Goal: Information Seeking & Learning: Check status

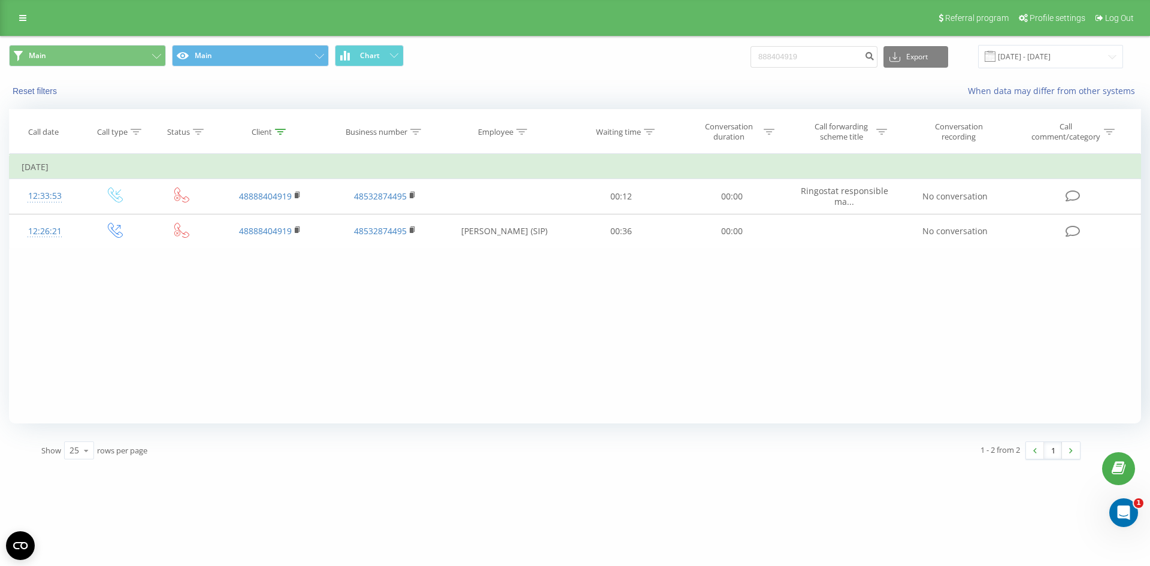
drag, startPoint x: 820, startPoint y: 45, endPoint x: 547, endPoint y: 57, distance: 272.8
click at [538, 54] on div "Main Main Chart 888404919 Export .csv .xls .xlsx 22.06.2025 - 22.09.2025" at bounding box center [575, 56] width 1132 height 23
drag, startPoint x: 833, startPoint y: 56, endPoint x: 560, endPoint y: 52, distance: 272.6
click at [568, 52] on div "Main Main Chart 888404919 Export .csv .xls .xlsx 22.06.2025 - 22.09.2025" at bounding box center [575, 56] width 1132 height 23
paste input "511758761"
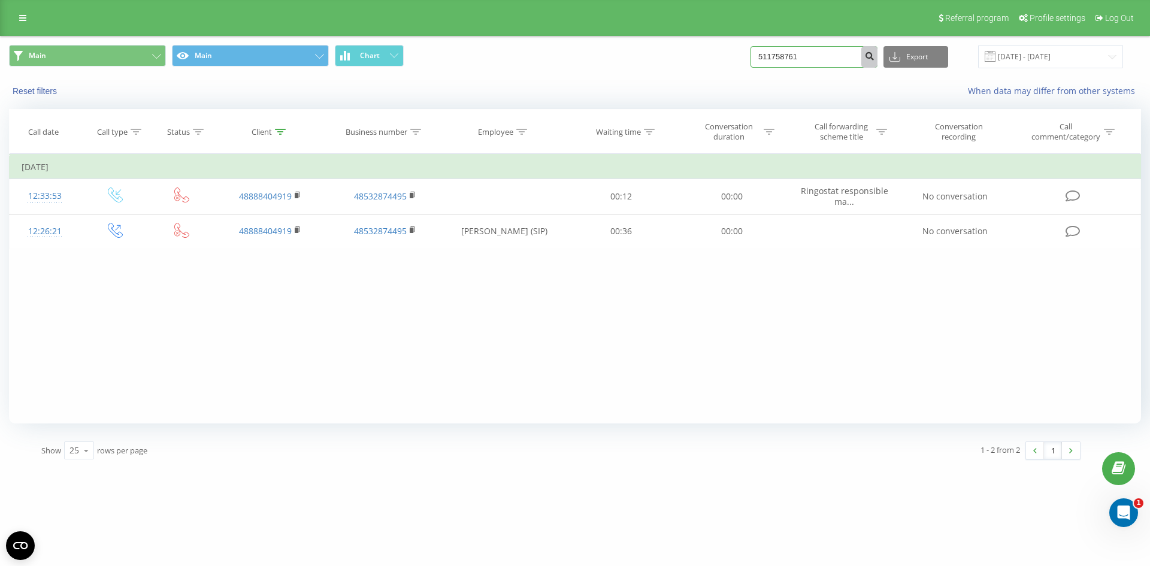
type input "511758761"
click at [878, 53] on button "submit" at bounding box center [869, 57] width 16 height 22
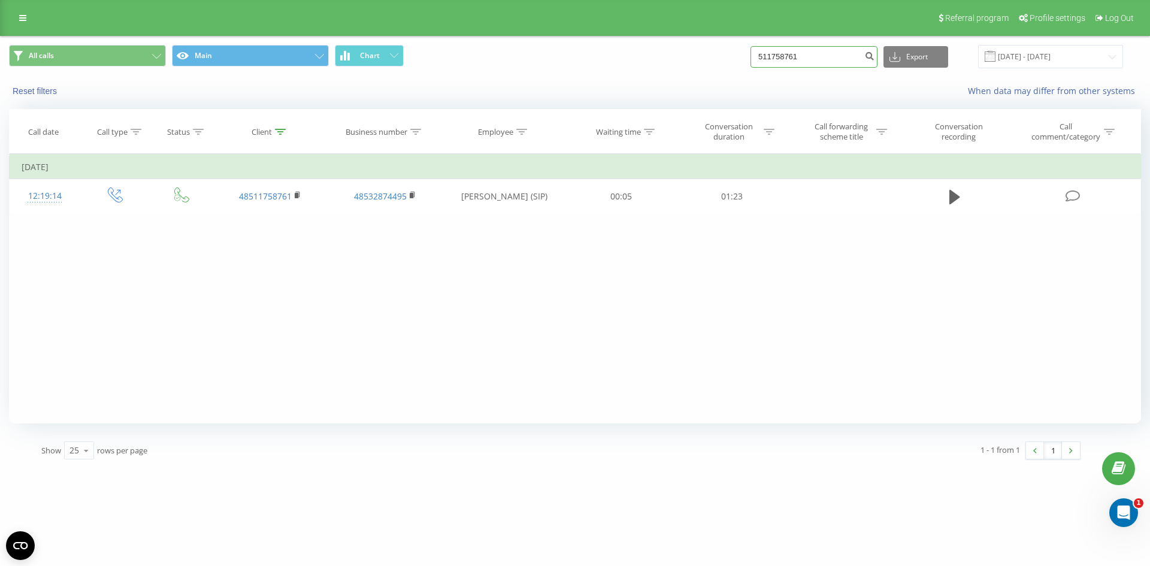
drag, startPoint x: 843, startPoint y: 52, endPoint x: 640, endPoint y: 55, distance: 203.1
click at [640, 55] on div "All calls Main Chart 511758761 Export .csv .xls .xlsx [DATE] - [DATE]" at bounding box center [575, 56] width 1132 height 23
click at [996, 59] on span at bounding box center [990, 56] width 11 height 11
click at [996, 56] on span at bounding box center [990, 56] width 11 height 11
click at [1046, 59] on input "22.06.2025 - 22.09.2025" at bounding box center [1050, 56] width 145 height 23
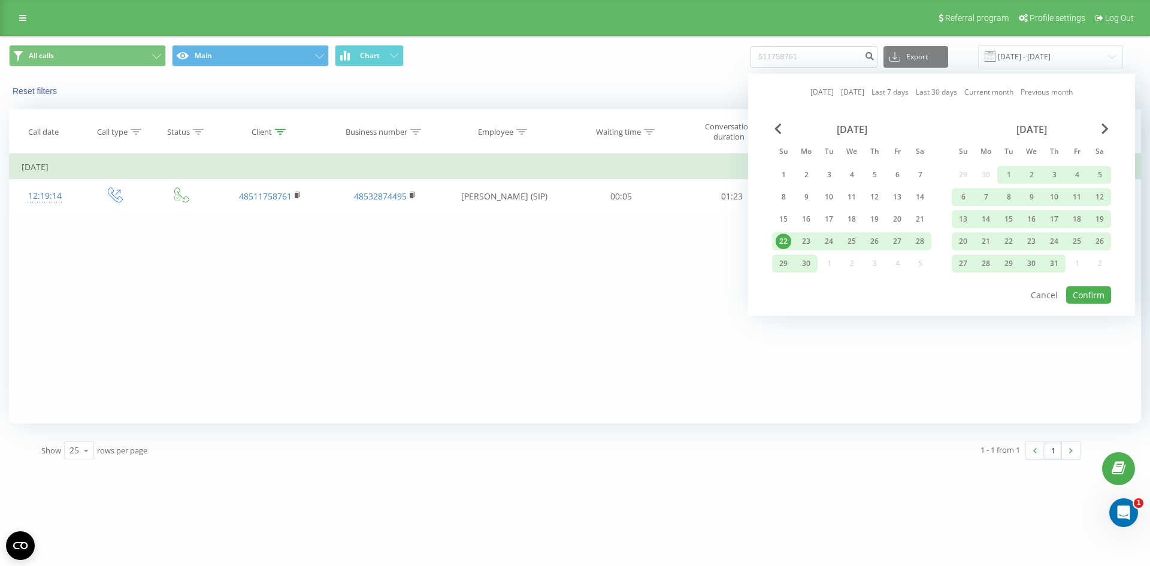
click at [783, 114] on div at bounding box center [941, 114] width 339 height 1
click at [783, 119] on div "Today Yesterday Last 7 days Last 30 days Current month Previous month June 2025…" at bounding box center [941, 195] width 387 height 242
click at [782, 121] on div "Today Yesterday Last 7 days Last 30 days Current month Previous month June 2025…" at bounding box center [941, 195] width 387 height 242
drag, startPoint x: 774, startPoint y: 139, endPoint x: 777, endPoint y: 128, distance: 11.4
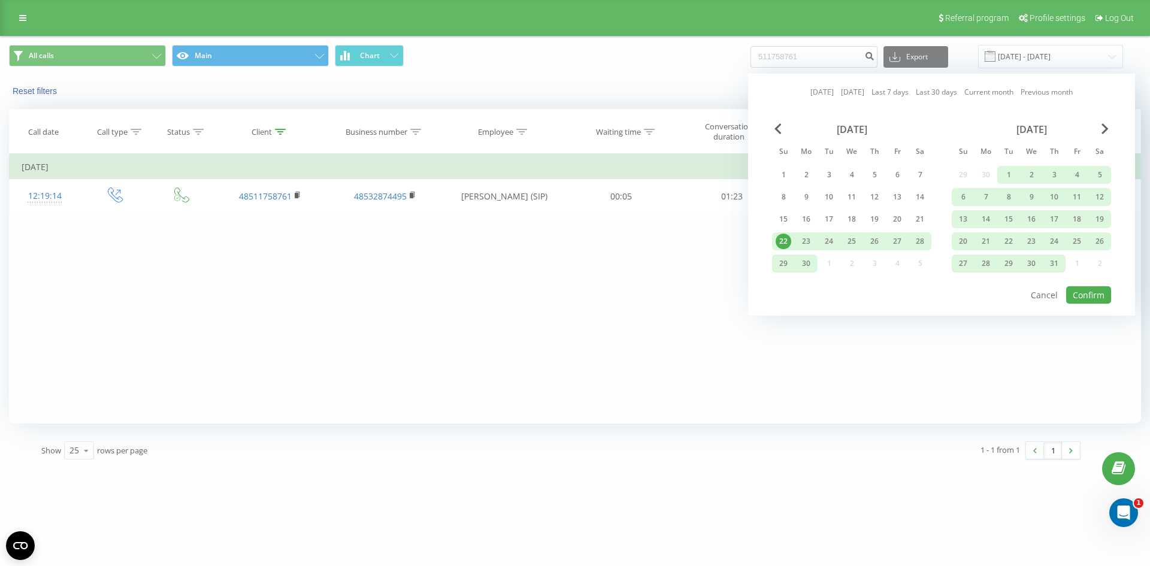
click at [774, 138] on div "June 2025 Su Mo Tu We Th Fr Sa 1 2 3 4 5 6 7 8 9 10 11 12 13 14 15 16 17 18 19 …" at bounding box center [851, 199] width 159 height 153
click at [777, 128] on span "Previous Month" at bounding box center [777, 128] width 7 height 11
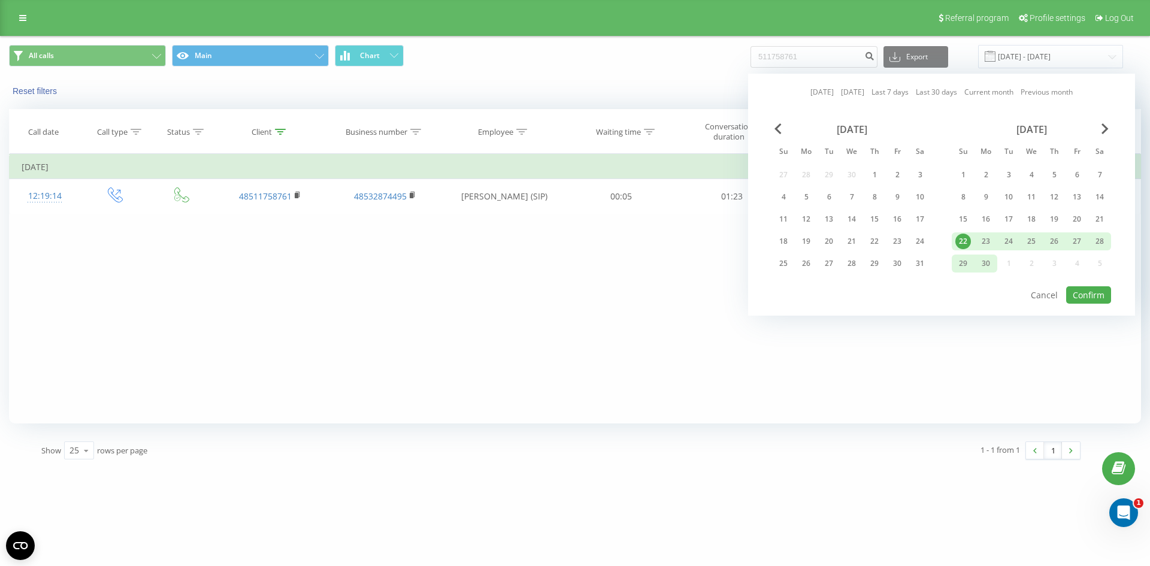
click at [782, 132] on div "May 2025" at bounding box center [851, 129] width 159 height 12
click at [780, 131] on span "Previous Month" at bounding box center [777, 128] width 7 height 11
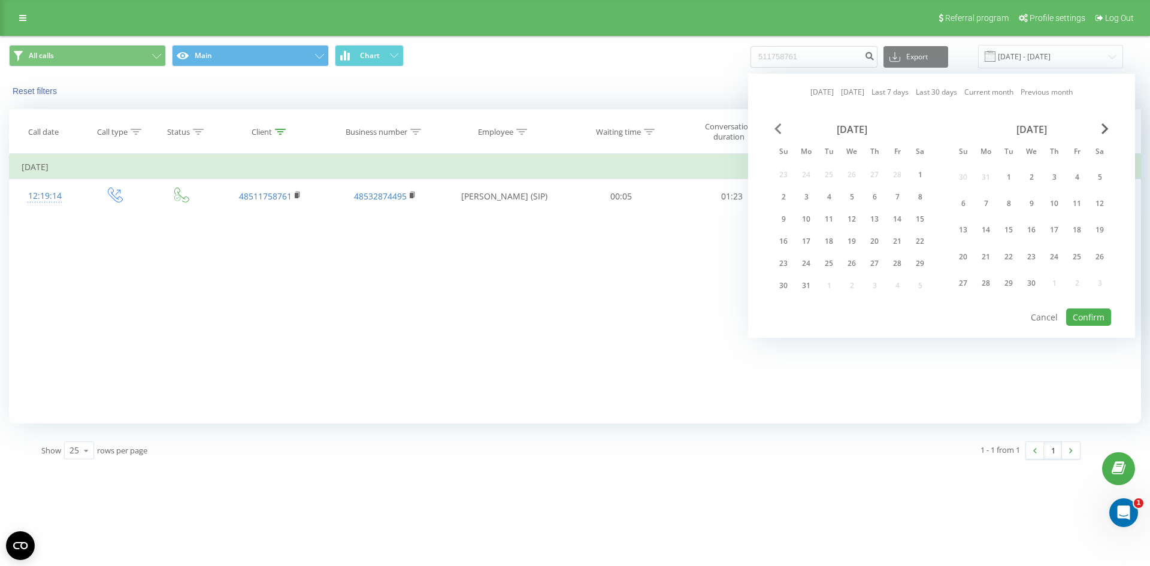
click at [780, 131] on span "Previous Month" at bounding box center [777, 128] width 7 height 11
drag, startPoint x: 908, startPoint y: 172, endPoint x: 918, endPoint y: 176, distance: 11.0
click at [910, 173] on div "February 2025 Su Mo Tu We Th Fr Sa 26 27 28 29 30 31 1 2 3 4 5 6 7 8 9 10 11 12…" at bounding box center [851, 211] width 159 height 176
click at [922, 177] on div "1" at bounding box center [920, 178] width 16 height 16
click at [1076, 315] on button "Confirm" at bounding box center [1088, 316] width 45 height 17
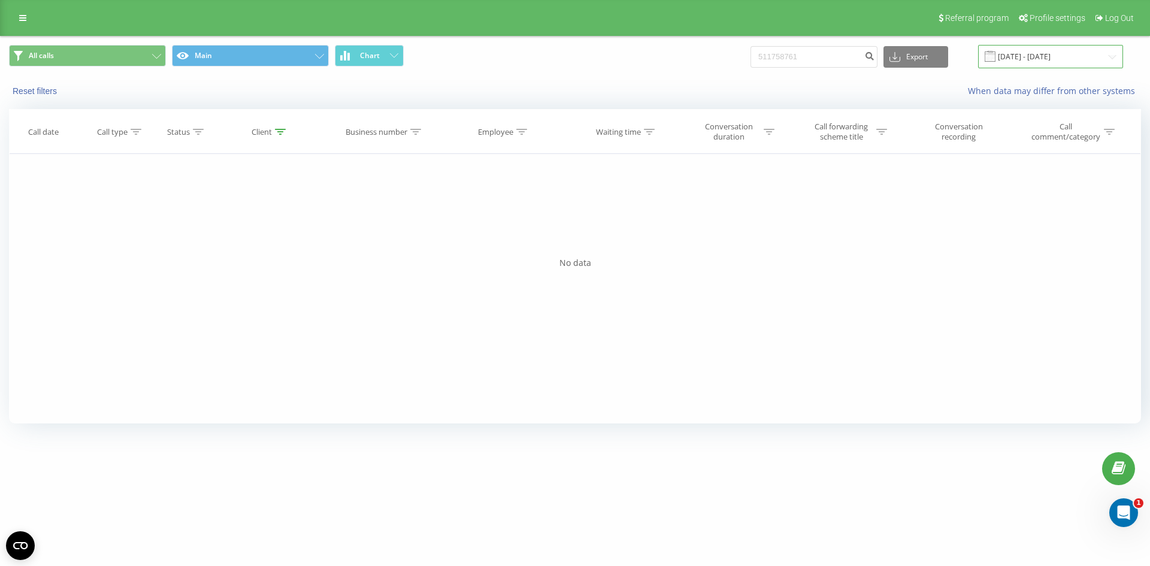
click at [1101, 56] on input "01.02.2025 - 01.02.2025" at bounding box center [1050, 56] width 145 height 23
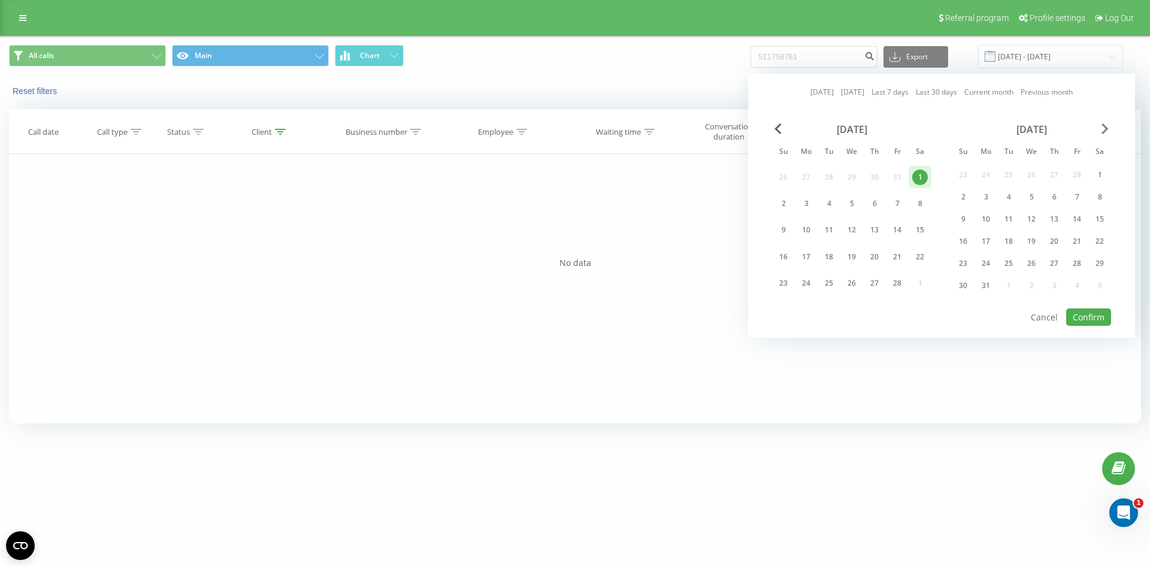
click at [1103, 129] on span "Next Month" at bounding box center [1105, 128] width 7 height 11
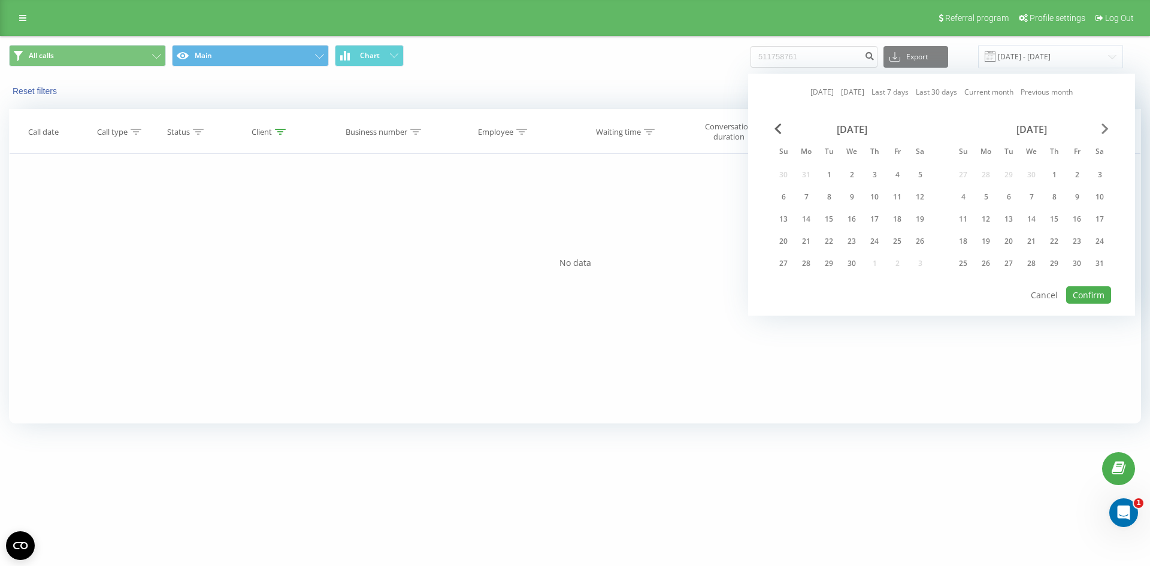
click at [1103, 129] on span "Next Month" at bounding box center [1105, 128] width 7 height 11
click at [1048, 200] on div "10" at bounding box center [1054, 197] width 16 height 16
drag, startPoint x: 772, startPoint y: 135, endPoint x: 779, endPoint y: 134, distance: 6.6
click at [774, 134] on div "June 2025" at bounding box center [851, 129] width 159 height 12
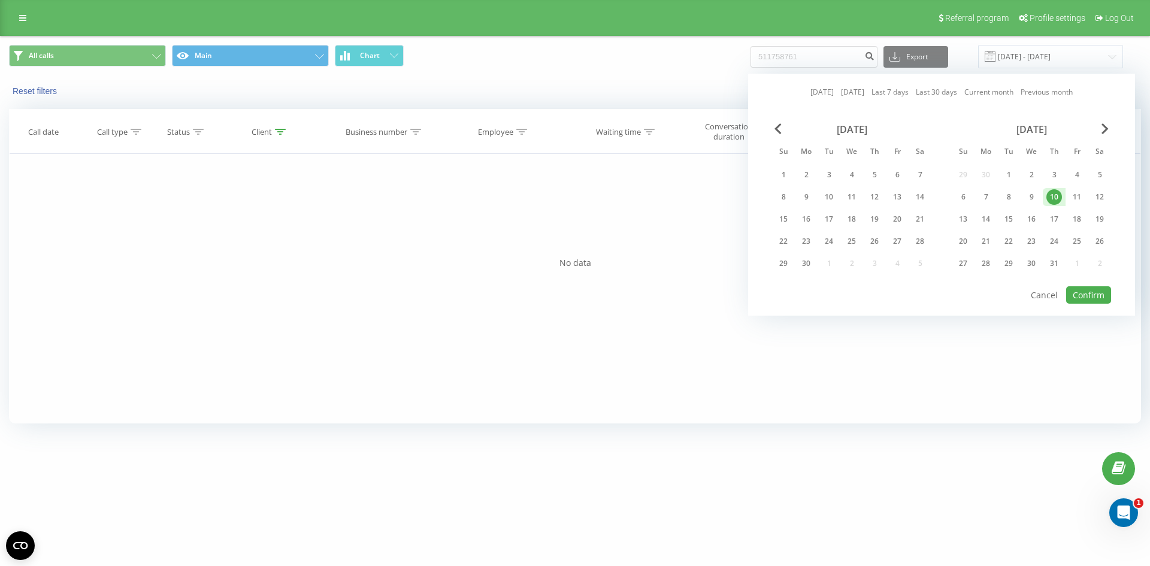
click at [779, 134] on div "June 2025" at bounding box center [851, 129] width 159 height 12
click at [780, 131] on span "Previous Month" at bounding box center [777, 128] width 7 height 11
click at [779, 130] on span "Previous Month" at bounding box center [777, 128] width 7 height 11
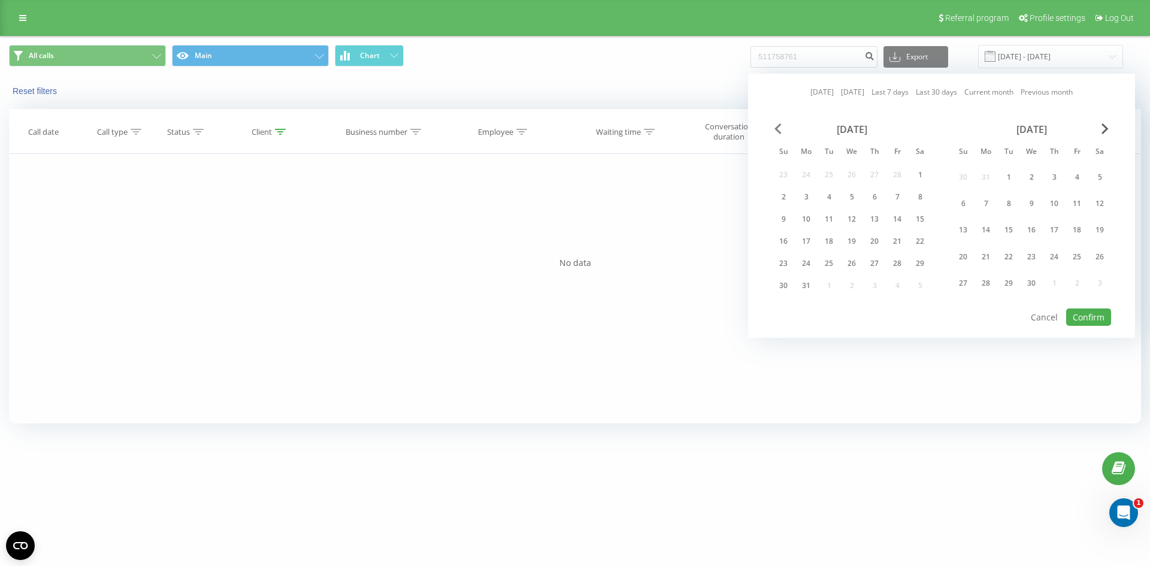
click at [781, 124] on span "Previous Month" at bounding box center [777, 128] width 7 height 11
drag, startPoint x: 915, startPoint y: 176, endPoint x: 949, endPoint y: 190, distance: 36.5
click at [951, 193] on div "February 2025 Su Mo Tu We Th Fr Sa 26 27 28 29 30 31 1 2 3 4 5 6 7 8 9 10 11 12…" at bounding box center [941, 211] width 339 height 176
drag, startPoint x: 924, startPoint y: 178, endPoint x: 904, endPoint y: 209, distance: 36.9
click at [904, 209] on div "26 27 28 29 30 31 1 2 3 4 5 6 7 8 9 10 11 12 13 14 15 16 17 18 19 20 21 22 23 2…" at bounding box center [851, 230] width 159 height 129
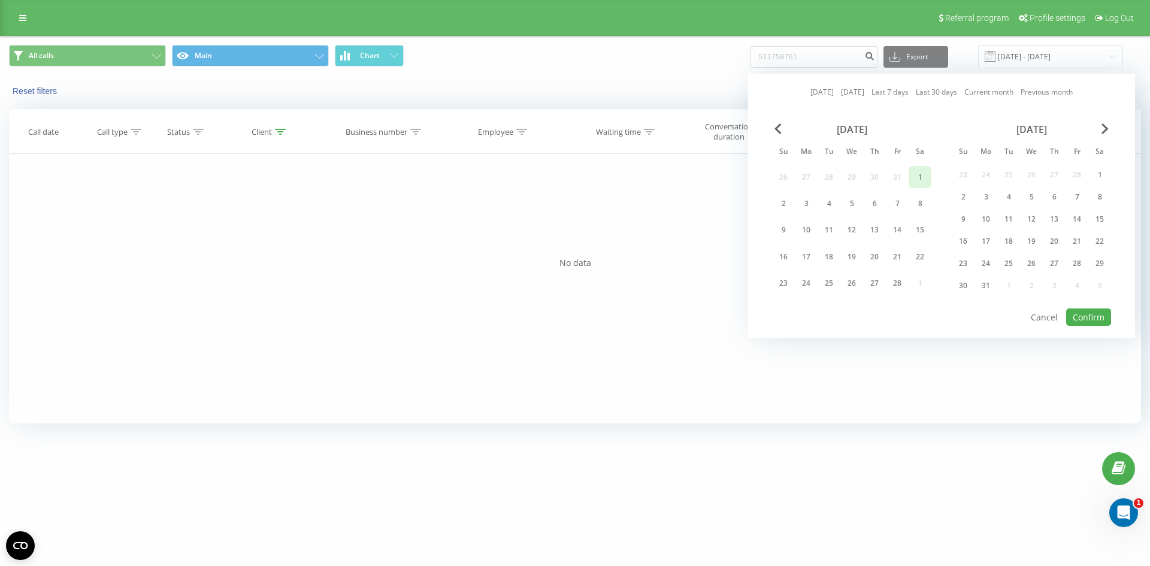
click at [917, 183] on div "1" at bounding box center [920, 178] width 16 height 16
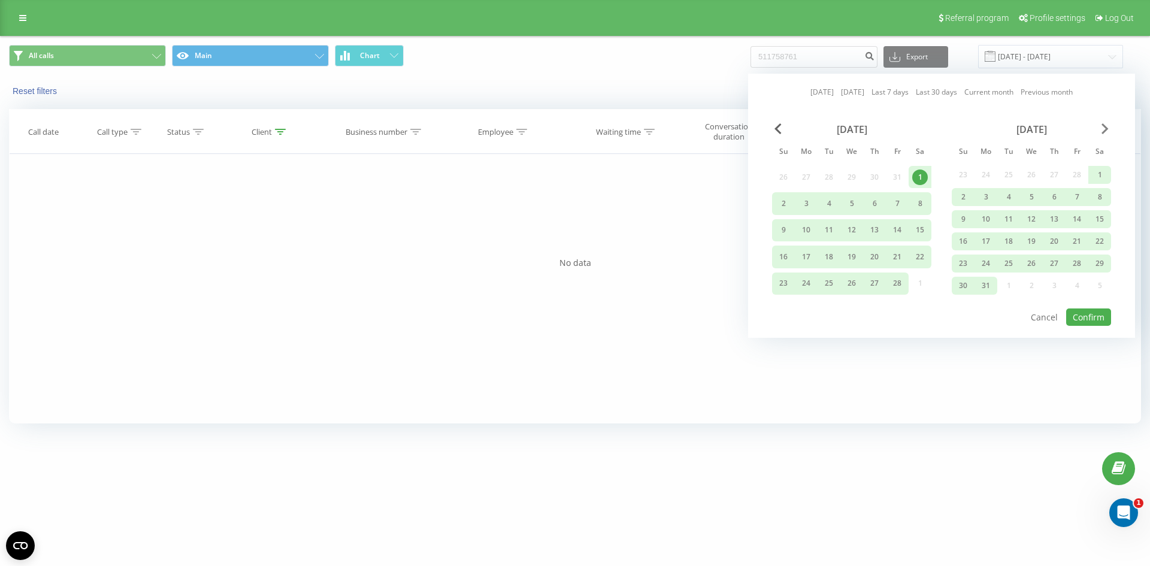
click at [1109, 128] on div "March 2025" at bounding box center [1031, 129] width 159 height 12
click at [1105, 127] on span "Next Month" at bounding box center [1105, 128] width 7 height 11
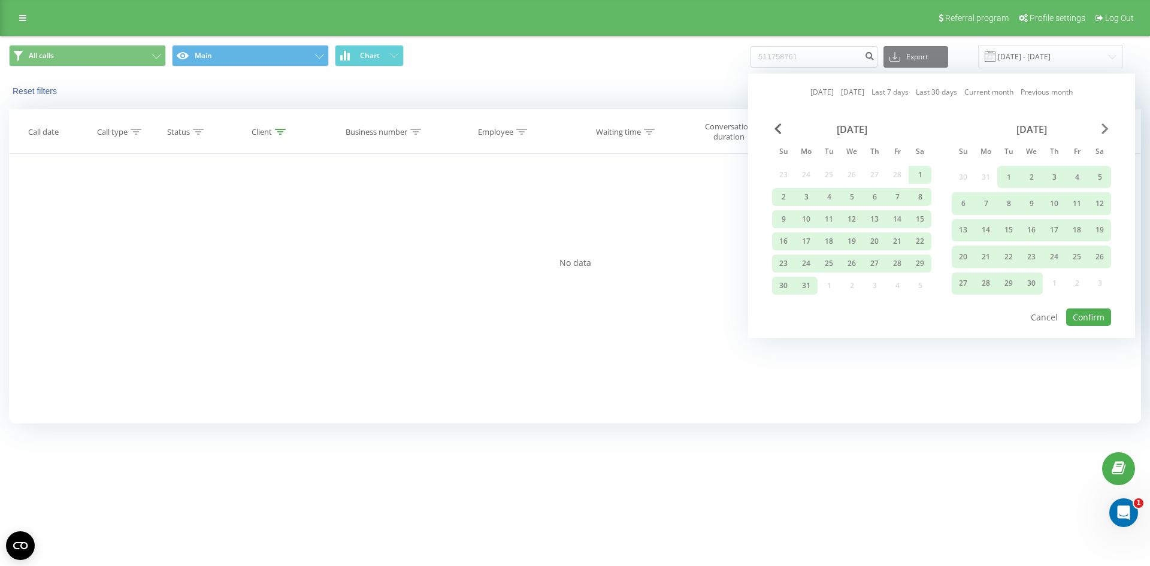
click at [1105, 127] on span "Next Month" at bounding box center [1105, 128] width 7 height 11
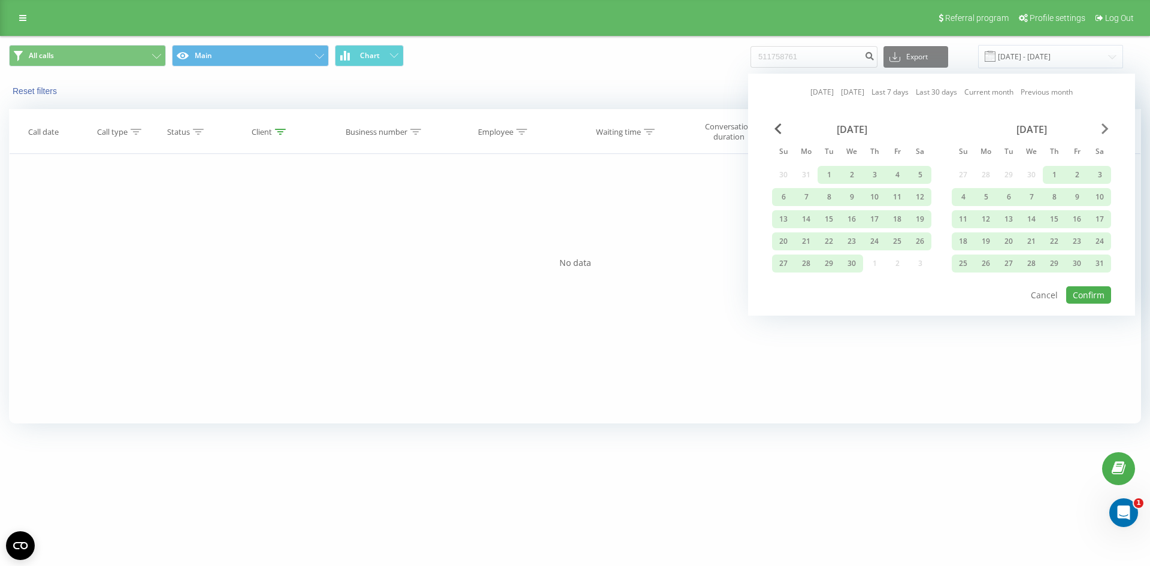
click at [1105, 127] on span "Next Month" at bounding box center [1105, 128] width 7 height 11
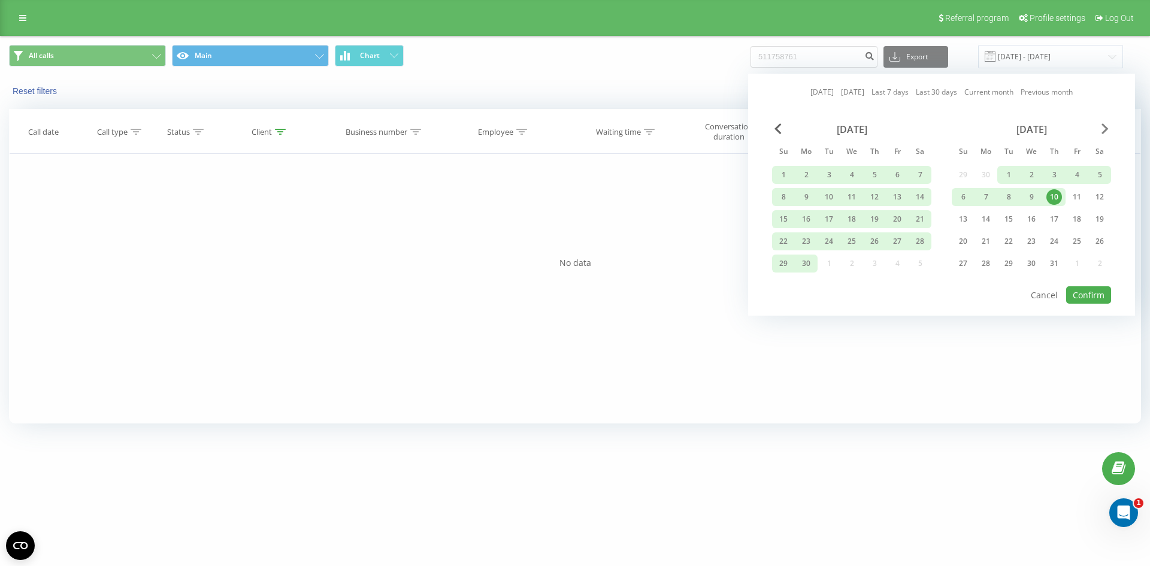
click at [1106, 127] on span "Next Month" at bounding box center [1105, 128] width 7 height 11
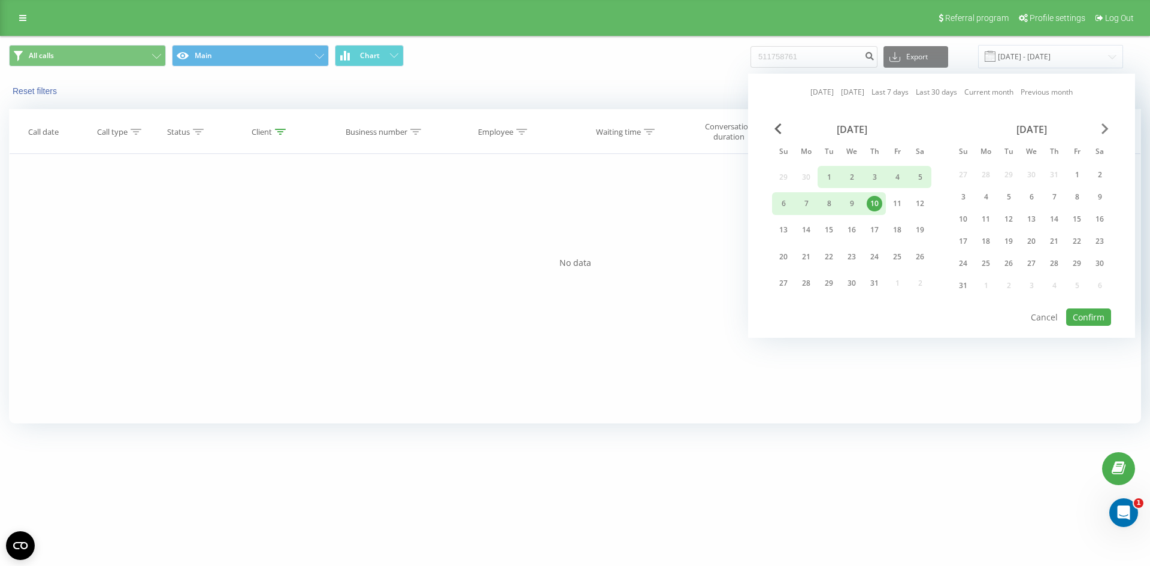
click at [1106, 127] on span "Next Month" at bounding box center [1105, 128] width 7 height 11
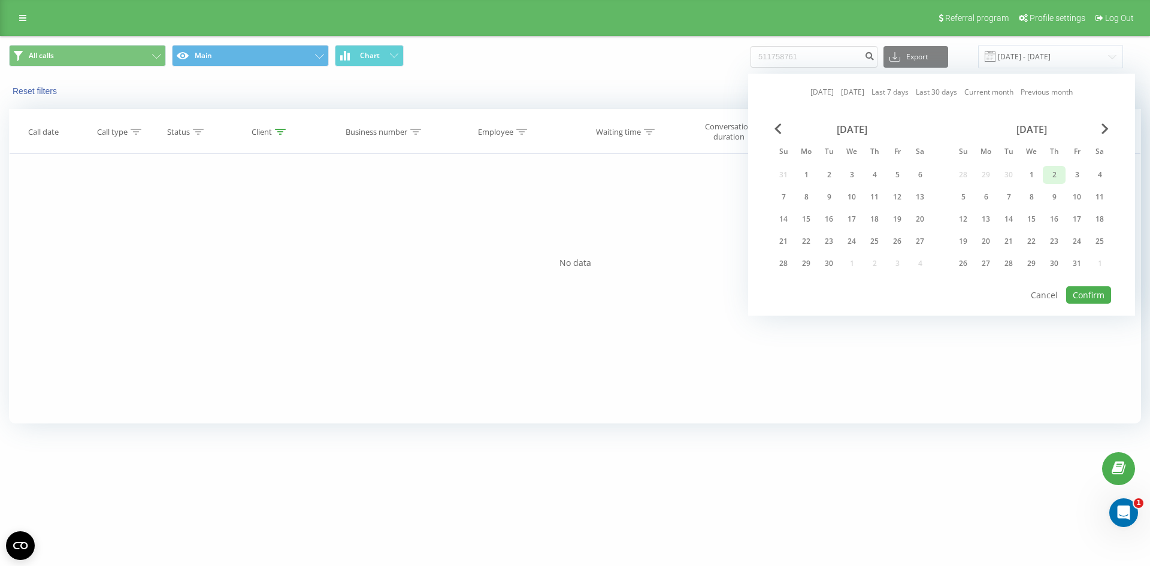
click at [1061, 176] on div "2" at bounding box center [1054, 175] width 16 height 16
click at [780, 128] on span "Previous Month" at bounding box center [777, 128] width 7 height 11
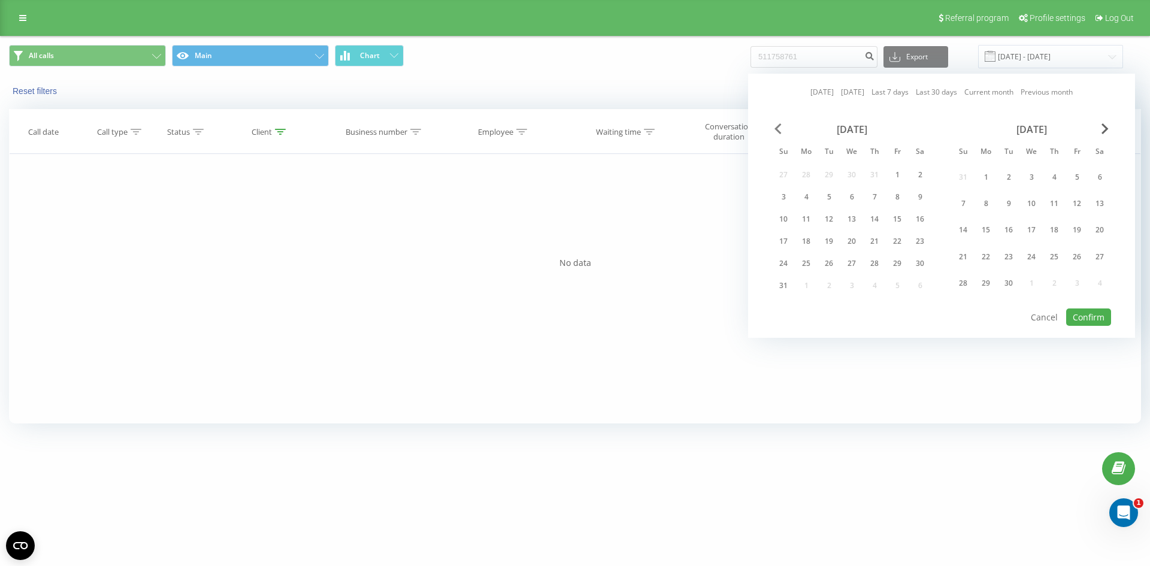
click at [781, 129] on span "Previous Month" at bounding box center [777, 128] width 7 height 11
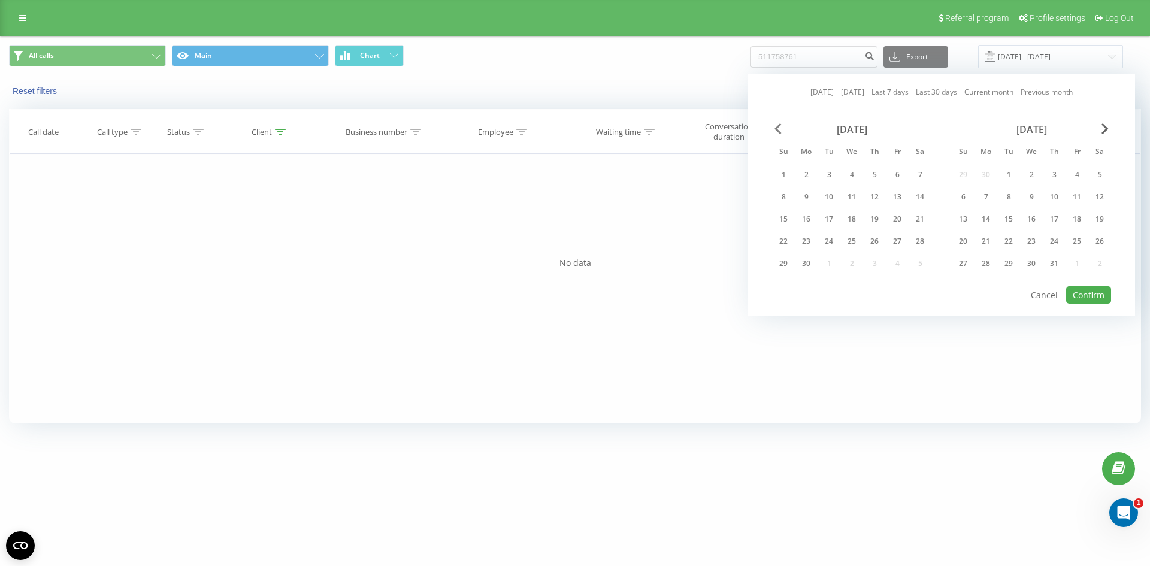
click at [781, 129] on span "Previous Month" at bounding box center [777, 128] width 7 height 11
click at [782, 129] on div "April 2025 Su Mo Tu We Th Fr Sa 30 31 1 2 3 4 5 6 7 8 9 10 11 12 13 14 15 16 17…" at bounding box center [941, 204] width 339 height 162
click at [782, 135] on div "April 2025 Su Mo Tu We Th Fr Sa 30 31 1 2 3 4 5 6 7 8 9 10 11 12 13 14 15 16 17…" at bounding box center [851, 199] width 159 height 153
click at [777, 125] on span "Previous Month" at bounding box center [777, 128] width 7 height 11
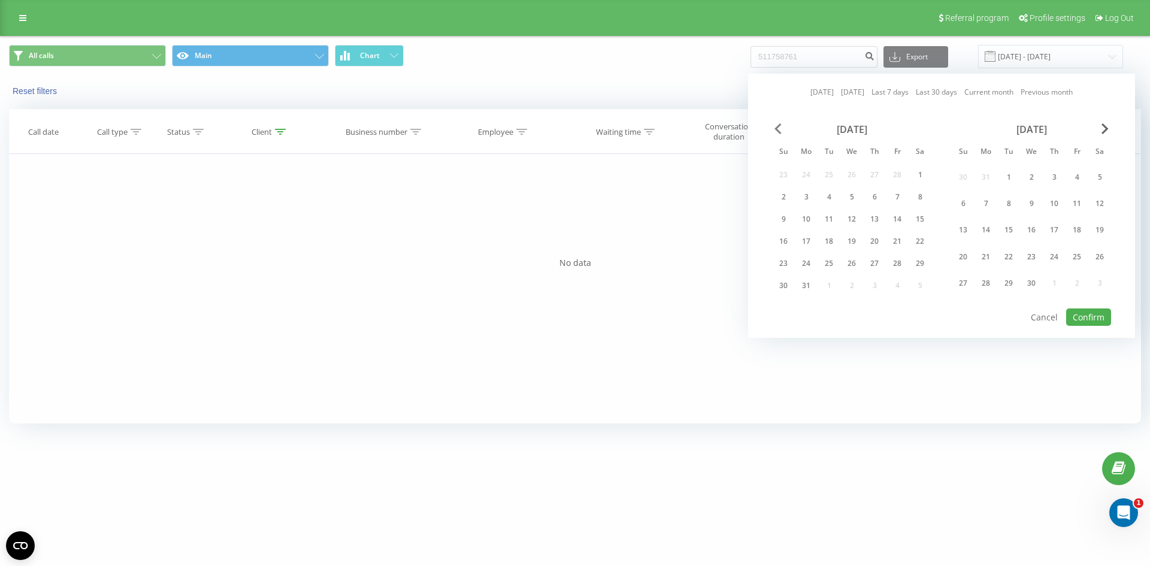
click at [777, 125] on span "Previous Month" at bounding box center [777, 128] width 7 height 11
click at [928, 181] on div "1" at bounding box center [920, 177] width 23 height 22
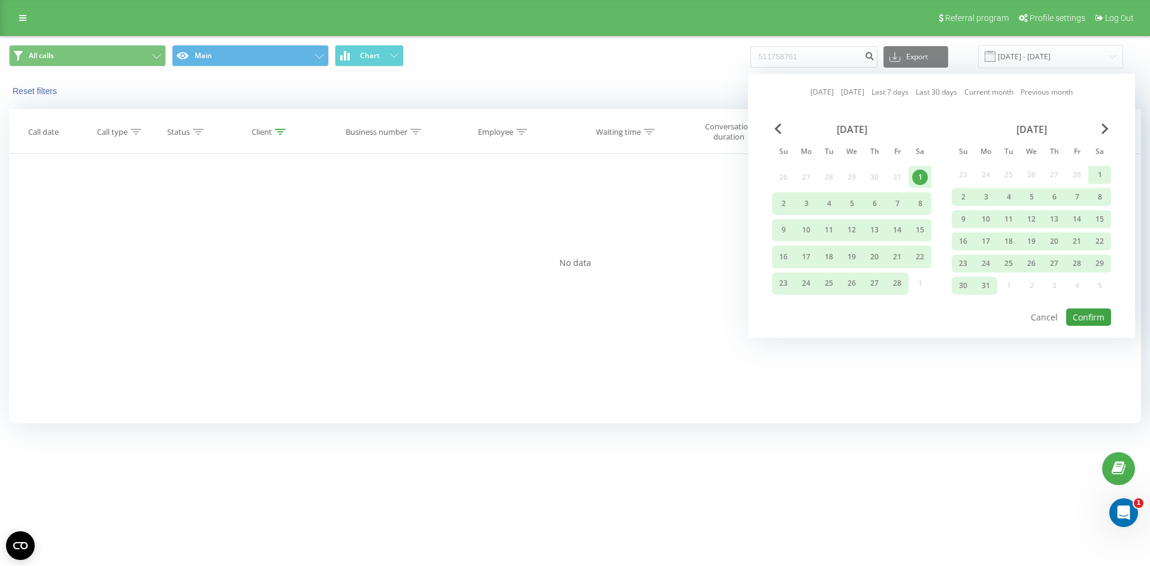
click at [1068, 316] on div "Today Yesterday Last 7 days Last 30 days Current month Previous month February …" at bounding box center [941, 206] width 387 height 264
click at [1070, 316] on button "Confirm" at bounding box center [1088, 316] width 45 height 17
type input "01.02.2025 - 02.10.2025"
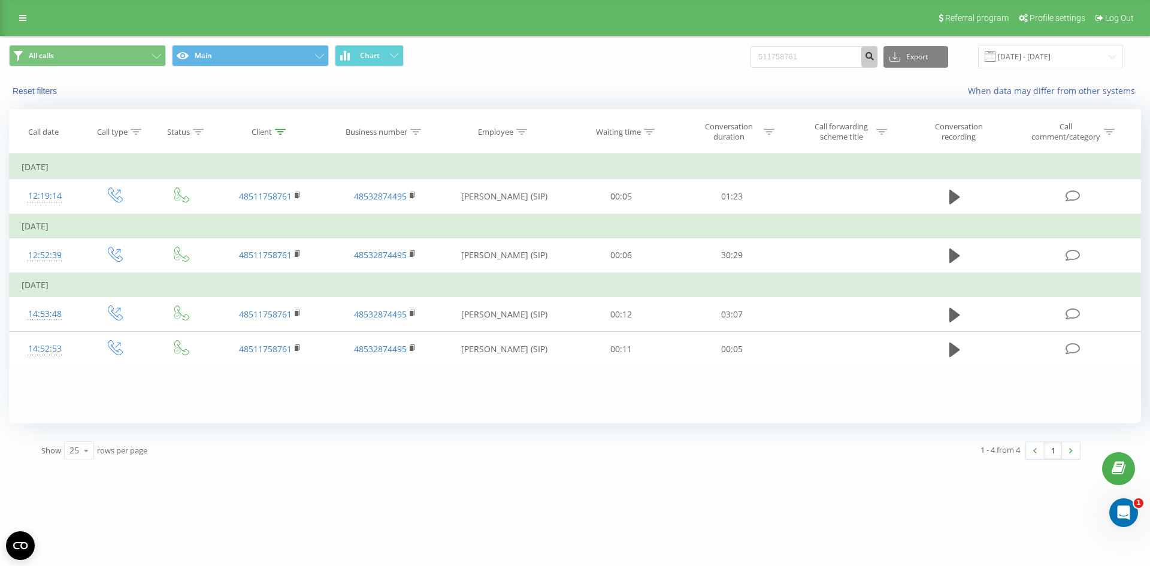
click at [875, 58] on icon "submit" at bounding box center [869, 54] width 10 height 7
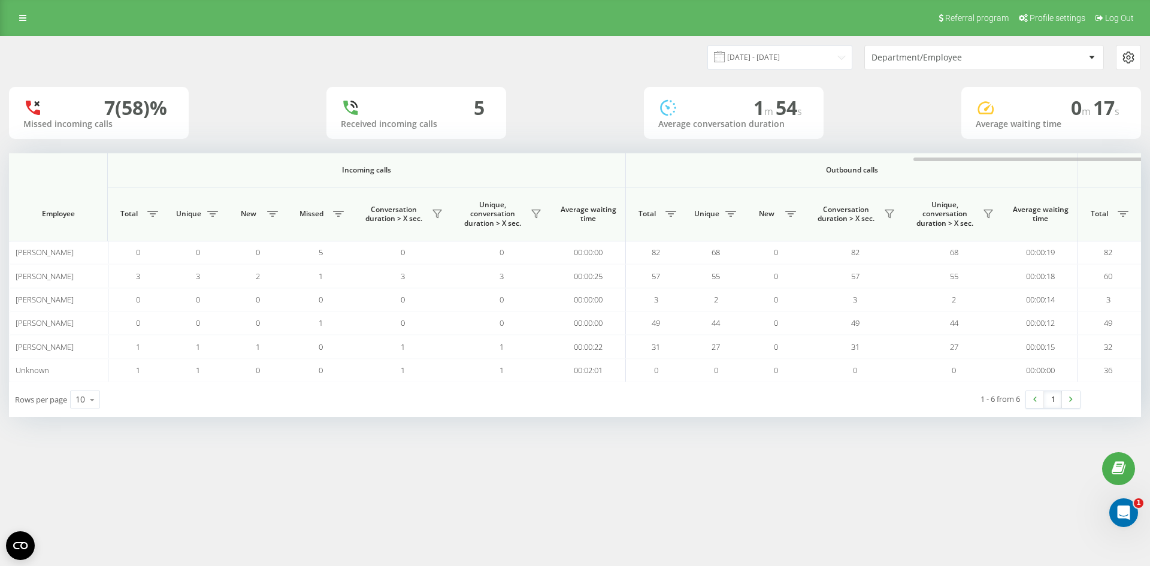
scroll to position [0, 539]
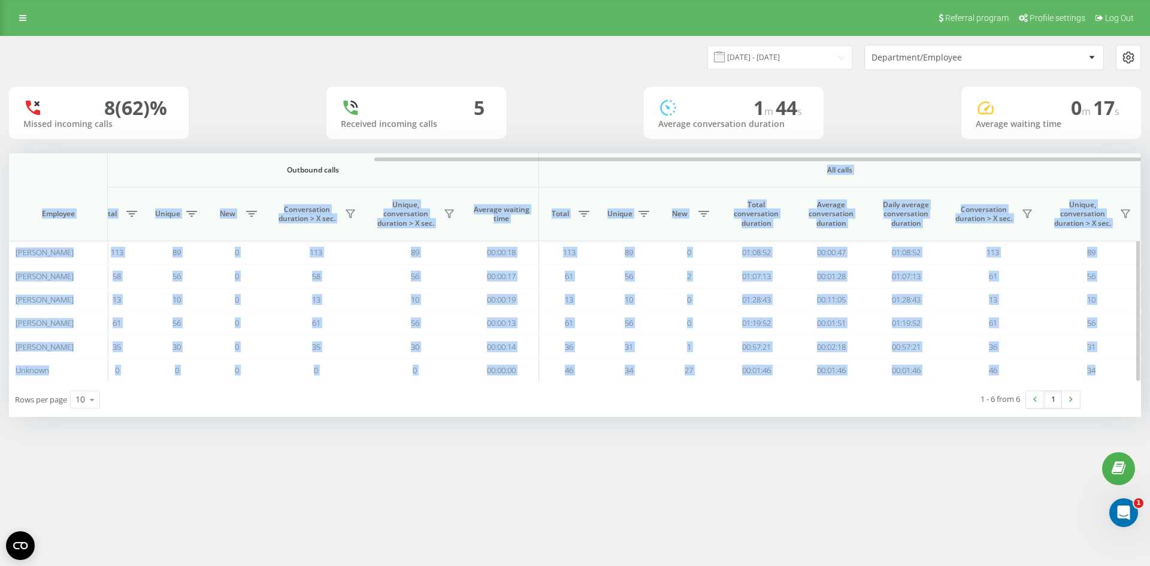
drag, startPoint x: 374, startPoint y: 155, endPoint x: 789, endPoint y: 174, distance: 415.5
click at [789, 174] on div "Incoming calls Outbound calls All calls Employee Total Unique New Missed Conver…" at bounding box center [575, 267] width 1132 height 229
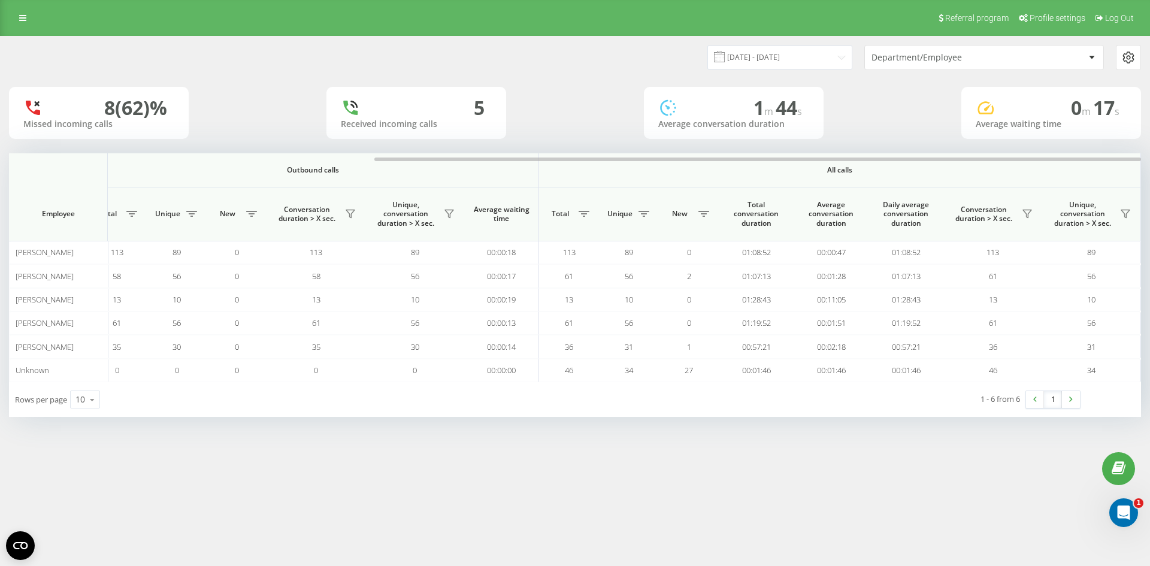
click at [903, 469] on div "Referral program Profile settings Log Out [DATE] - [DATE] Department/Employee 8…" at bounding box center [575, 283] width 1150 height 566
